Goal: Information Seeking & Learning: Learn about a topic

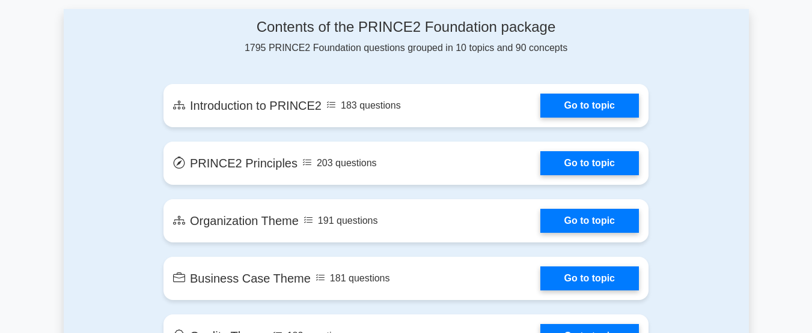
scroll to position [622, 0]
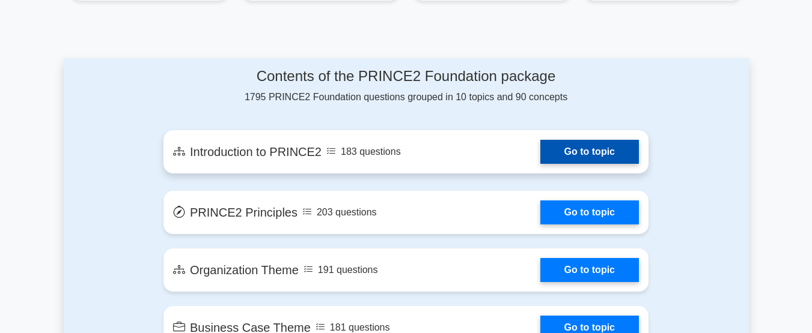
click at [580, 162] on link "Go to topic" at bounding box center [589, 152] width 99 height 24
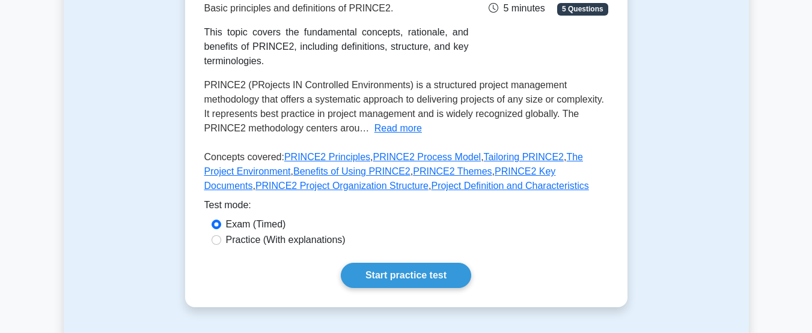
scroll to position [238, 0]
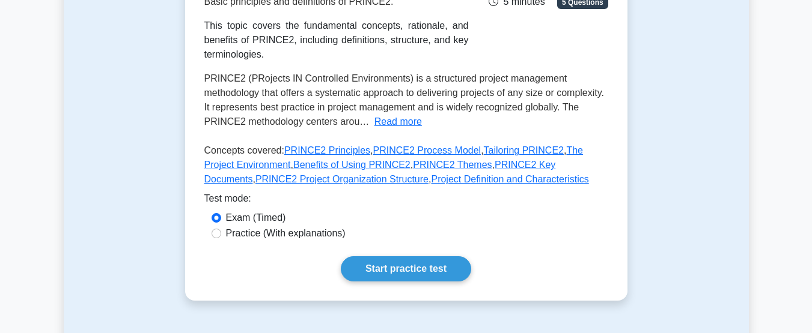
click at [226, 233] on label "Practice (With explanations)" at bounding box center [286, 234] width 120 height 14
click at [221, 233] on input "Practice (With explanations)" at bounding box center [216, 234] width 10 height 10
radio input "true"
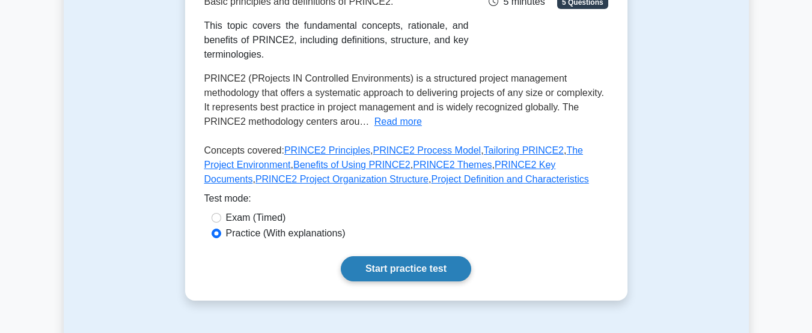
click at [430, 275] on link "Start practice test" at bounding box center [406, 269] width 130 height 25
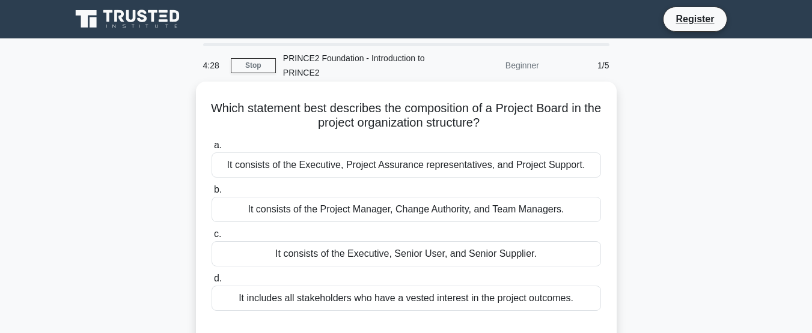
click at [332, 300] on div "It includes all stakeholders who have a vested interest in the project outcomes." at bounding box center [405, 298] width 389 height 25
click at [211, 283] on input "d. It includes all stakeholders who have a vested interest in the project outco…" at bounding box center [211, 279] width 0 height 8
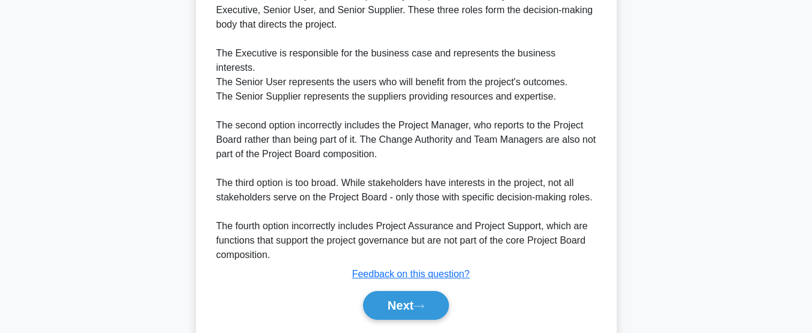
scroll to position [395, 0]
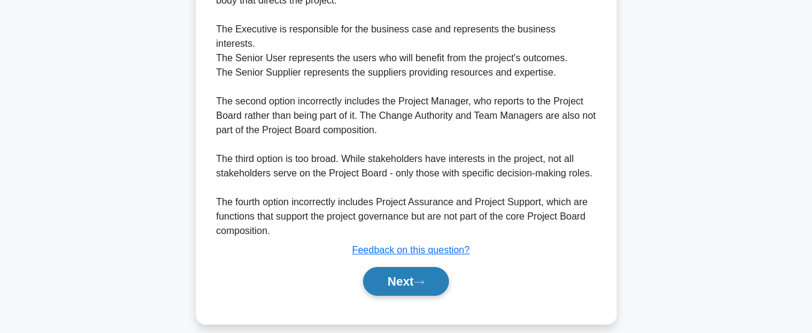
click at [419, 279] on icon at bounding box center [418, 282] width 11 height 7
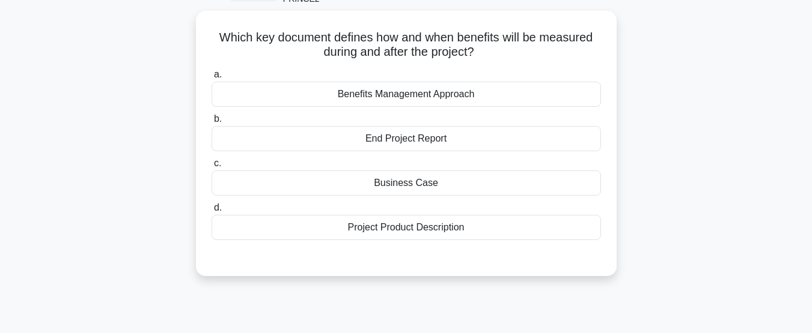
scroll to position [0, 0]
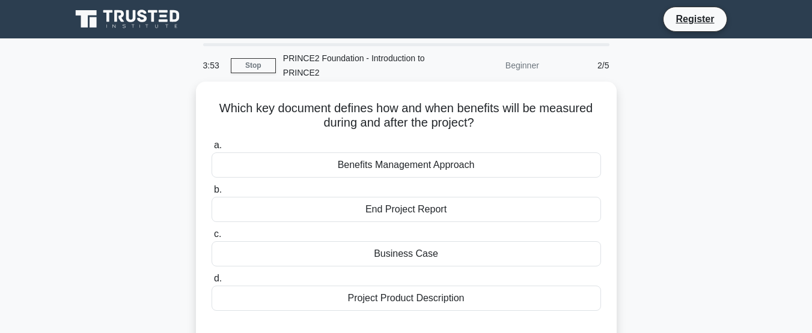
click at [553, 300] on div "Project Product Description" at bounding box center [405, 298] width 389 height 25
click at [211, 283] on input "d. Project Product Description" at bounding box center [211, 279] width 0 height 8
